Goal: Feedback & Contribution: Submit feedback/report problem

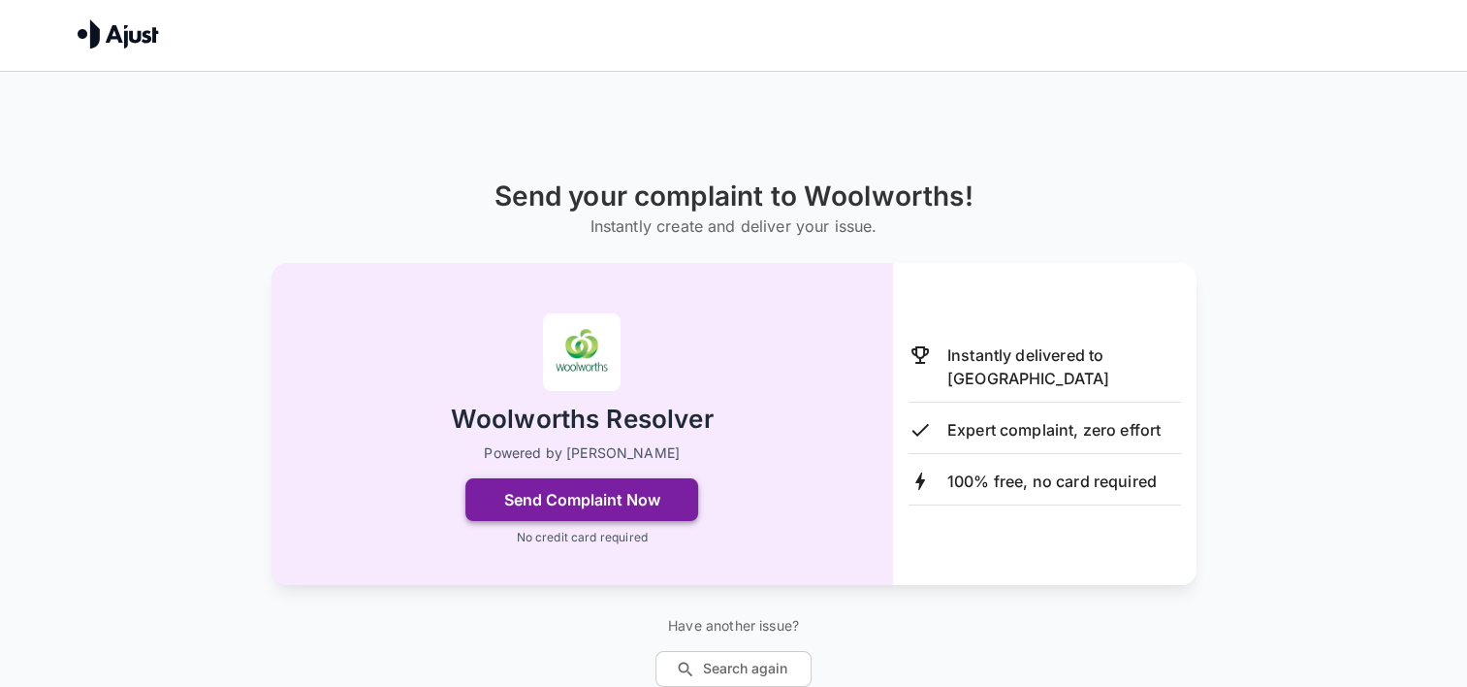
click at [610, 493] on button "Send Complaint Now" at bounding box center [582, 499] width 233 height 43
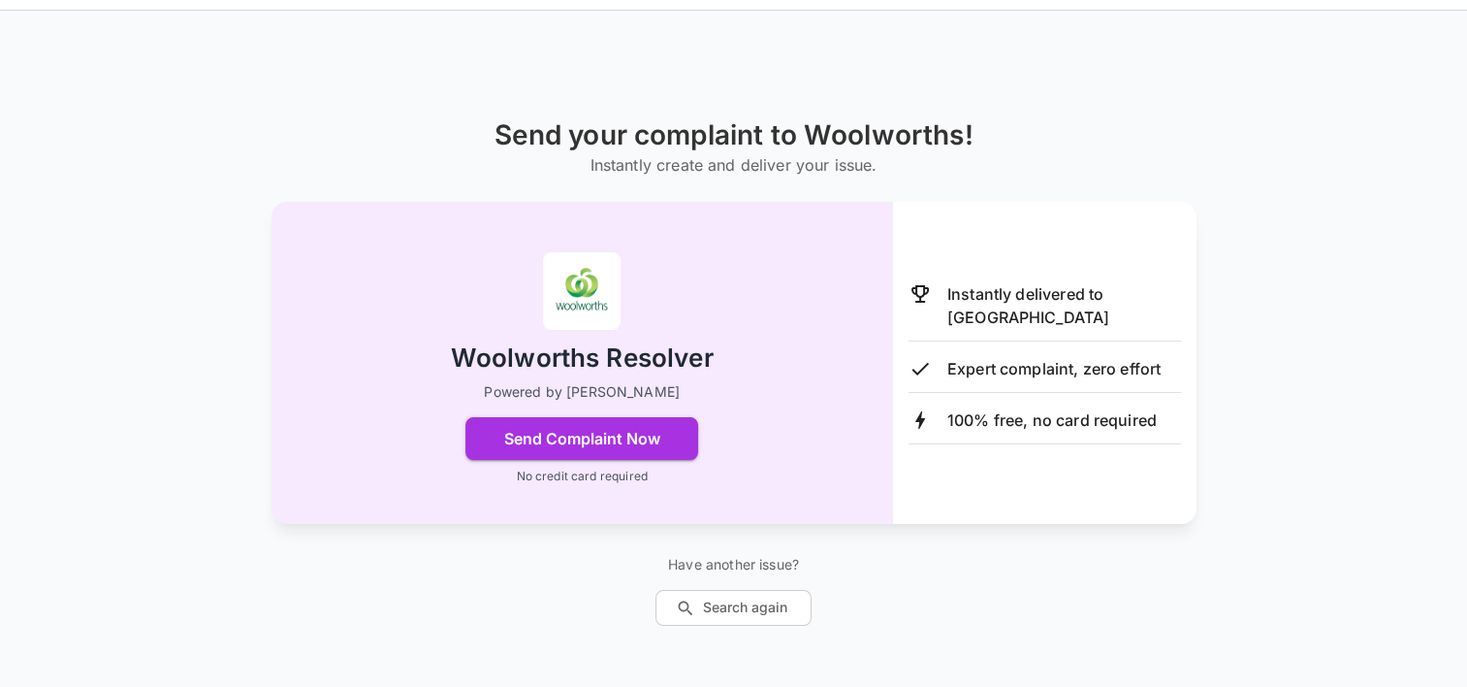
scroll to position [71, 0]
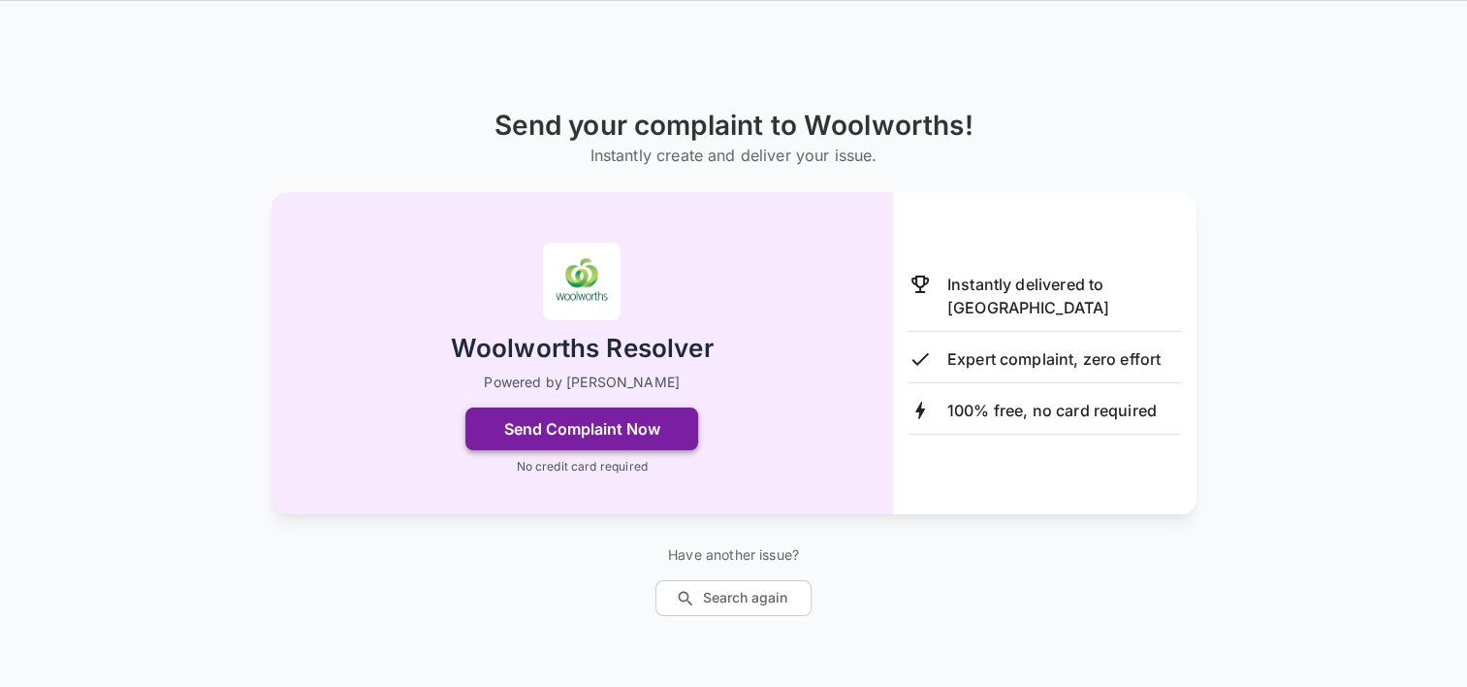
click at [597, 438] on button "Send Complaint Now" at bounding box center [582, 428] width 233 height 43
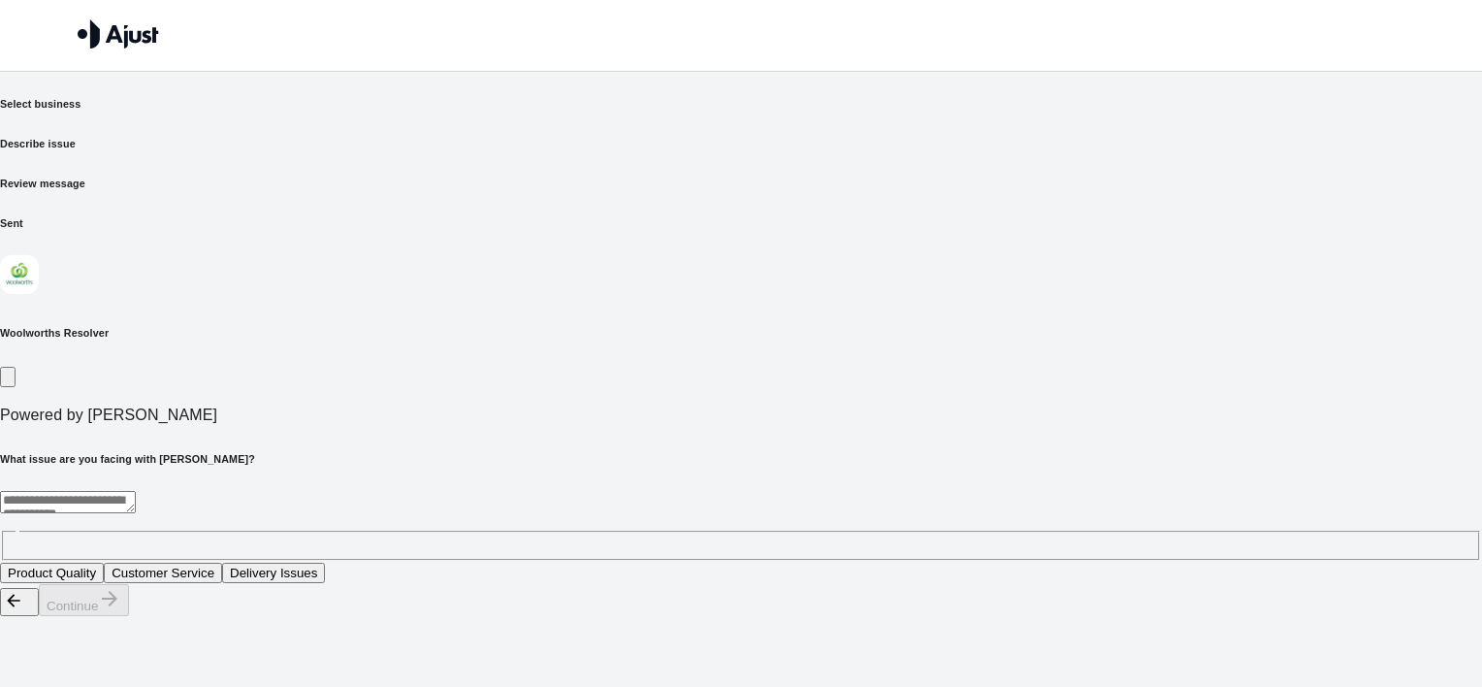
click at [222, 562] on button "Customer Service" at bounding box center [163, 572] width 118 height 20
click at [129, 616] on button "Continue" at bounding box center [84, 600] width 90 height 32
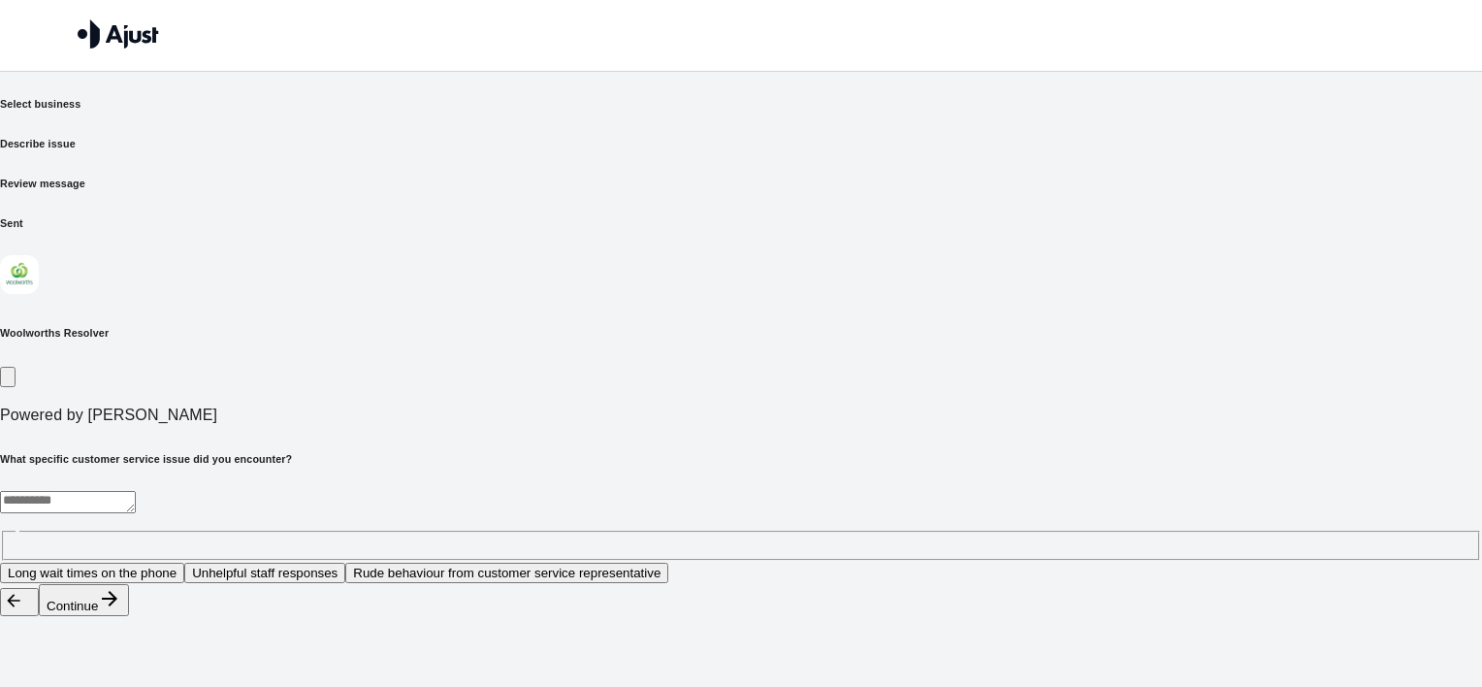
click at [345, 562] on button "Unhelpful staff responses" at bounding box center [264, 572] width 161 height 20
click at [129, 616] on button "Continue" at bounding box center [84, 600] width 90 height 32
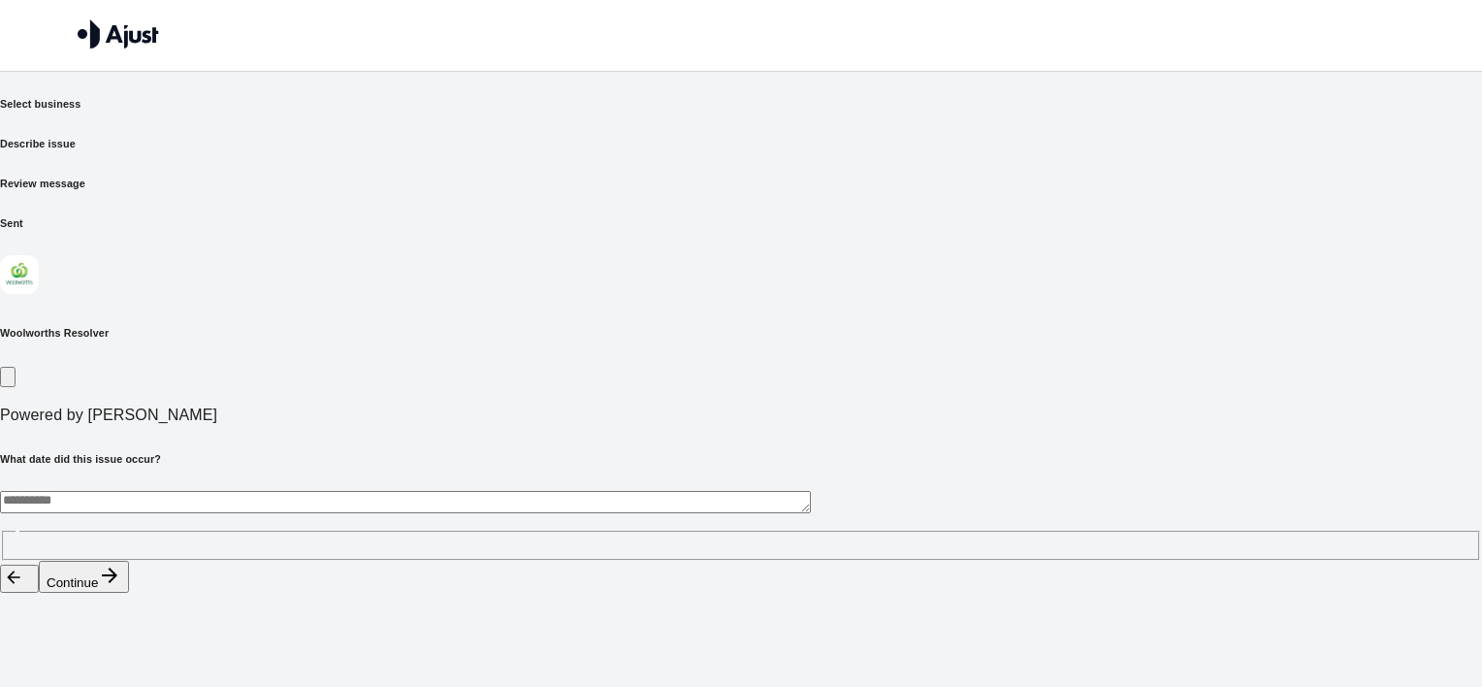
click at [497, 491] on textarea at bounding box center [405, 502] width 811 height 22
click at [339, 491] on textarea "**********" at bounding box center [405, 502] width 811 height 22
type textarea "**********"
click at [129, 593] on button "Continue" at bounding box center [84, 577] width 90 height 32
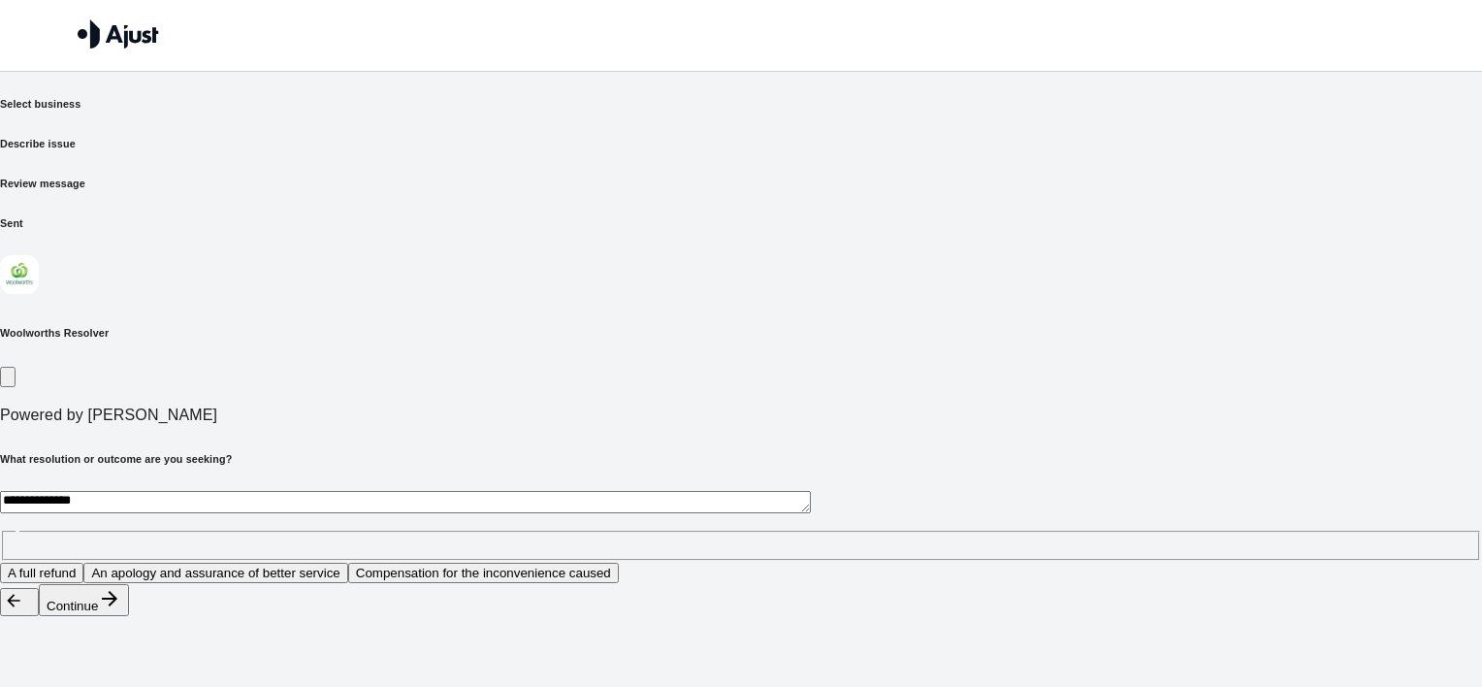
click at [347, 562] on button "An apology and assurance of better service" at bounding box center [215, 572] width 264 height 20
click at [129, 616] on button "Continue" at bounding box center [84, 600] width 90 height 32
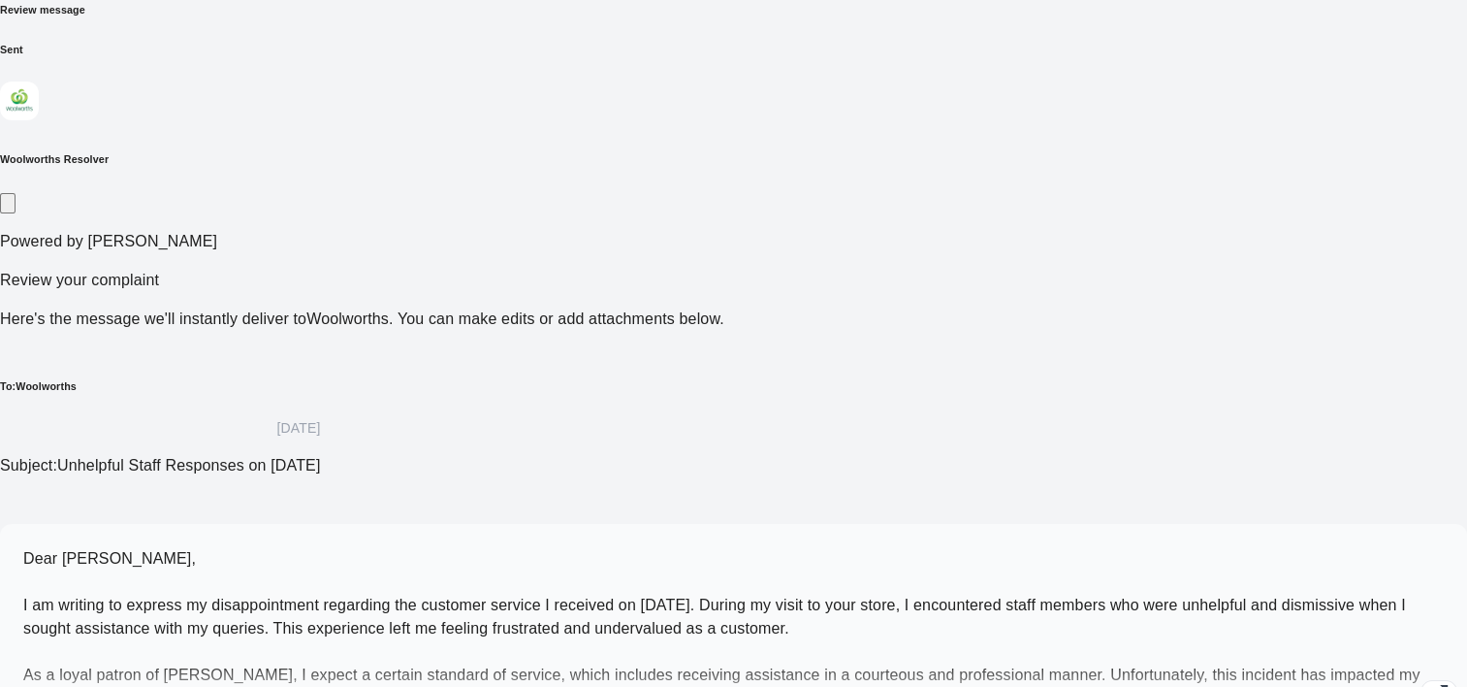
scroll to position [176, 0]
click at [1428, 680] on icon "button" at bounding box center [1439, 691] width 23 height 23
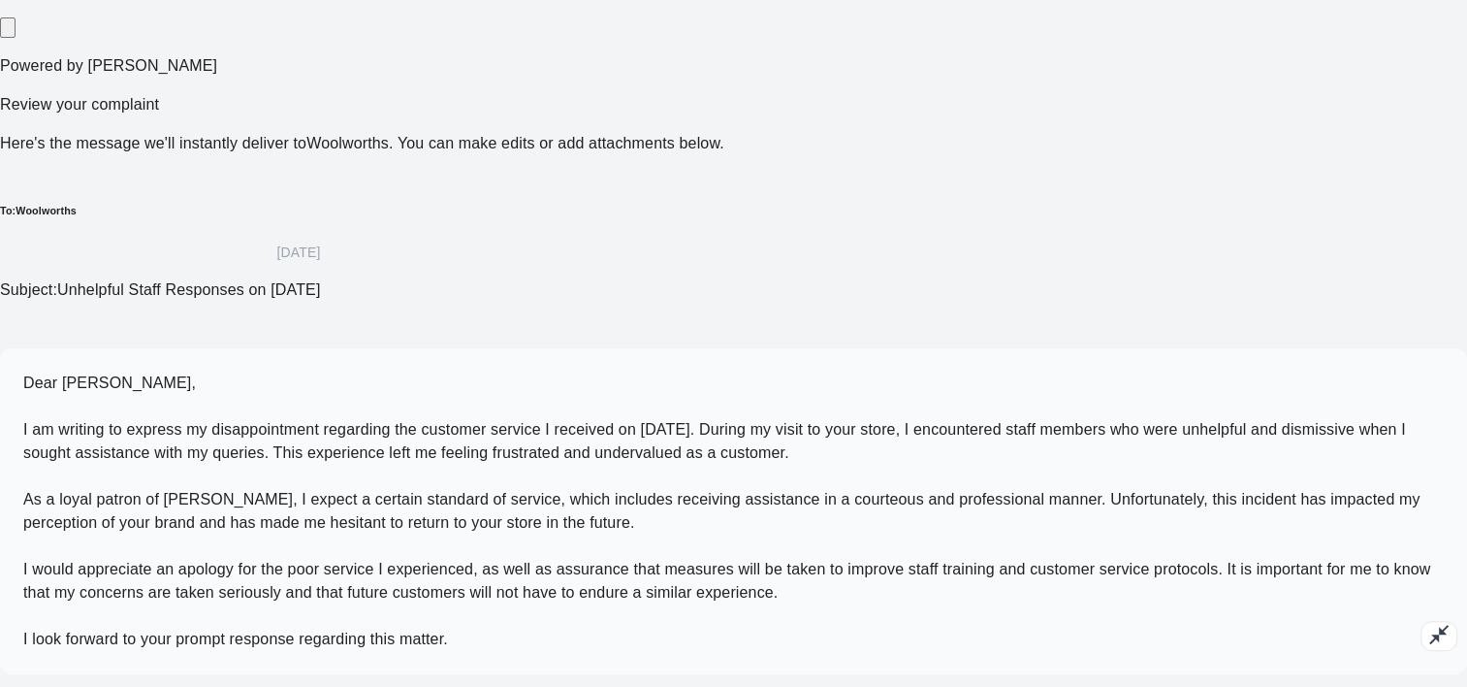
scroll to position [362, 0]
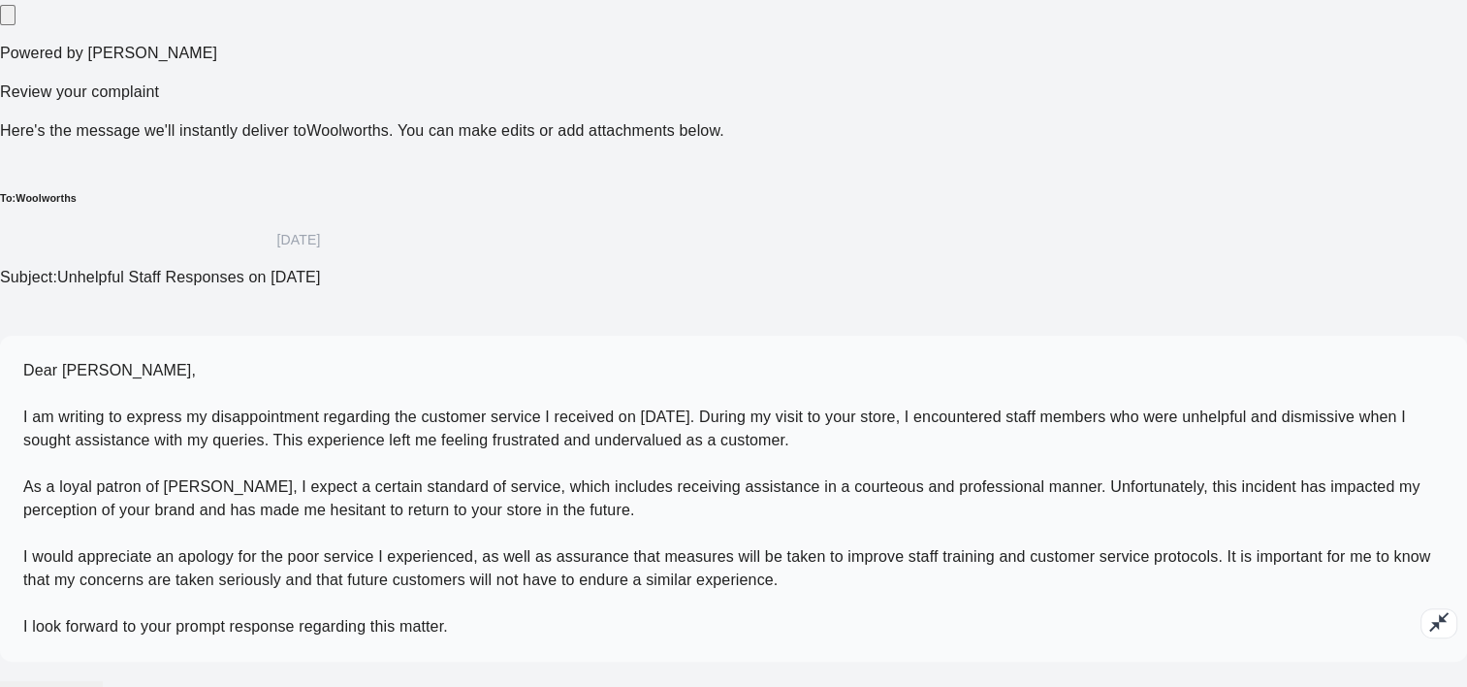
scroll to position [0, 0]
